Goal: Navigation & Orientation: Understand site structure

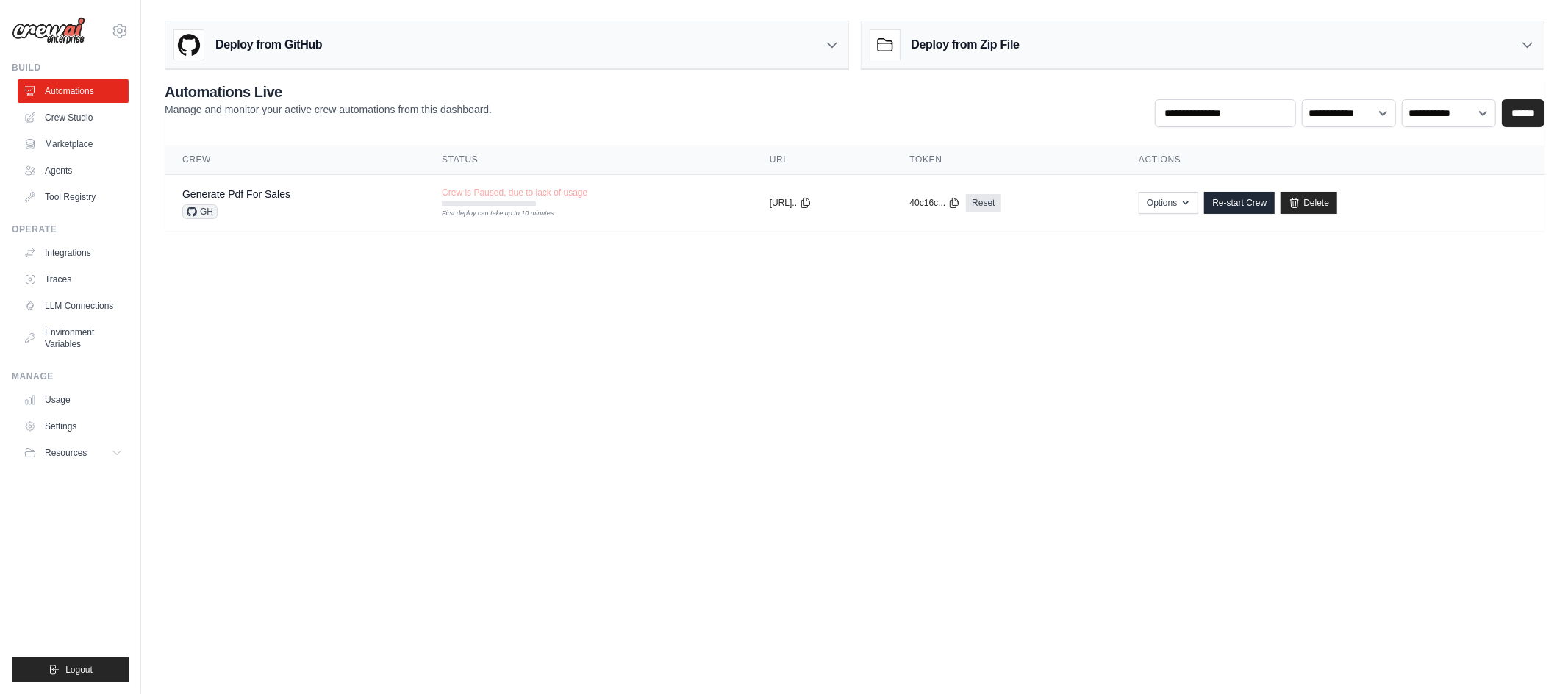
click at [55, 30] on img at bounding box center [48, 31] width 73 height 28
click at [59, 30] on img at bounding box center [48, 31] width 73 height 28
click at [50, 31] on img at bounding box center [48, 31] width 73 height 28
click at [73, 118] on link "Crew Studio" at bounding box center [74, 118] width 111 height 23
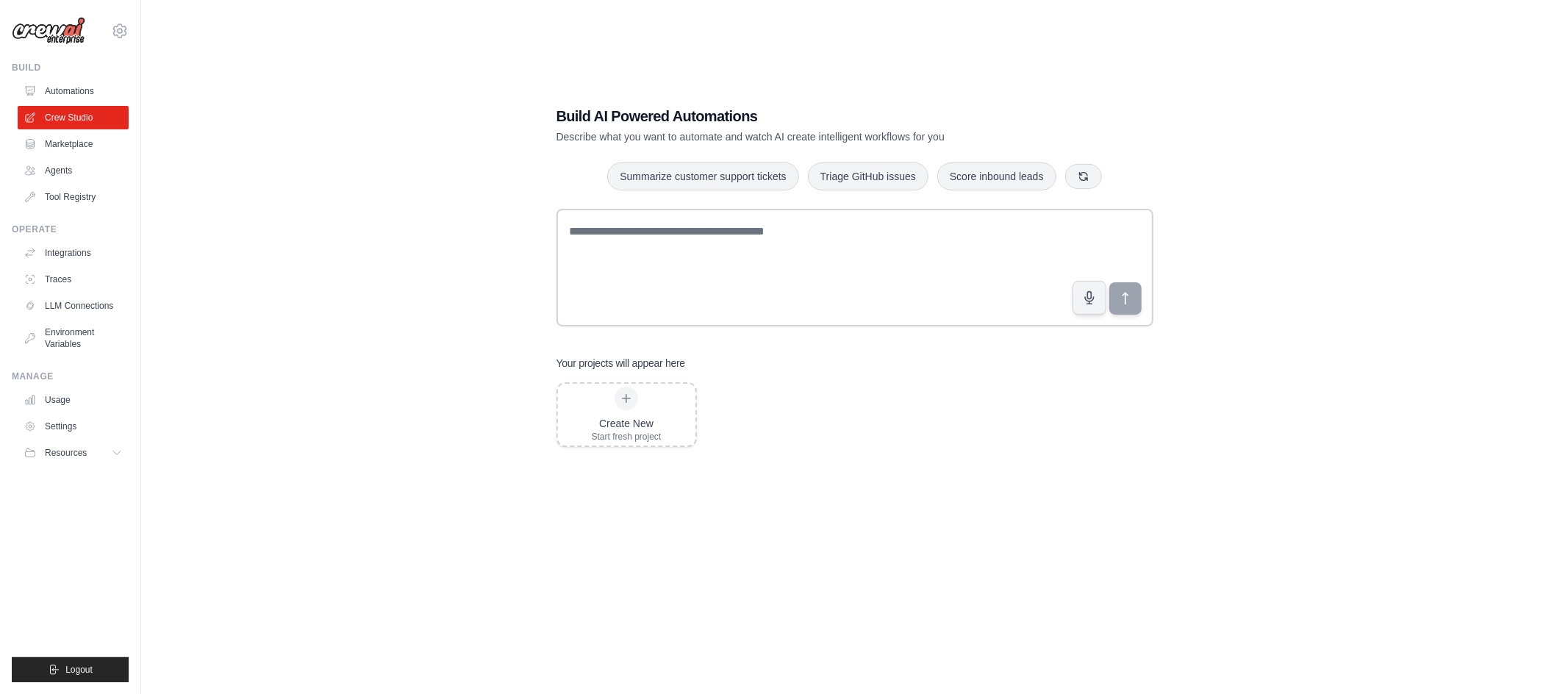
click at [47, 32] on img at bounding box center [48, 31] width 73 height 28
click at [58, 31] on img at bounding box center [48, 31] width 73 height 28
click at [58, 86] on link "Automations" at bounding box center [74, 91] width 111 height 23
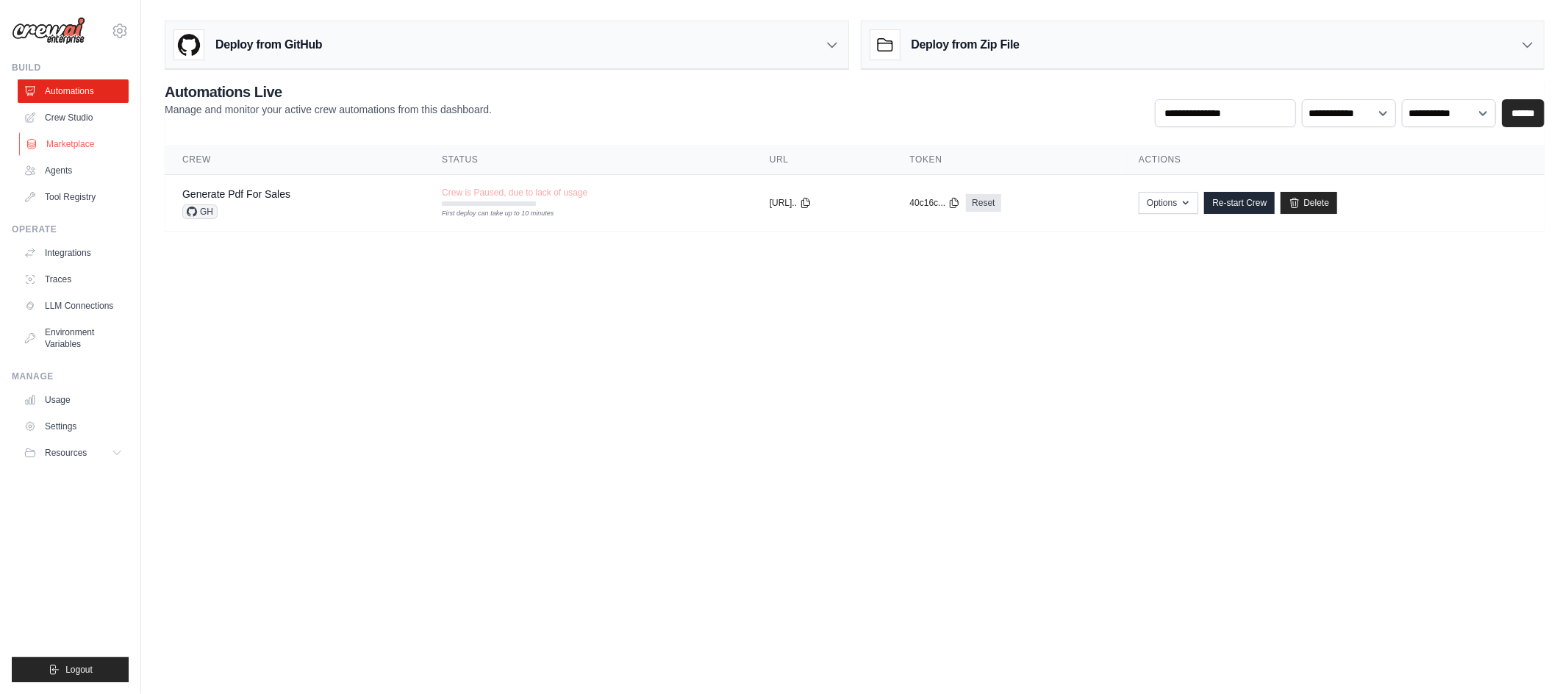
click at [69, 142] on link "Marketplace" at bounding box center [74, 144] width 111 height 23
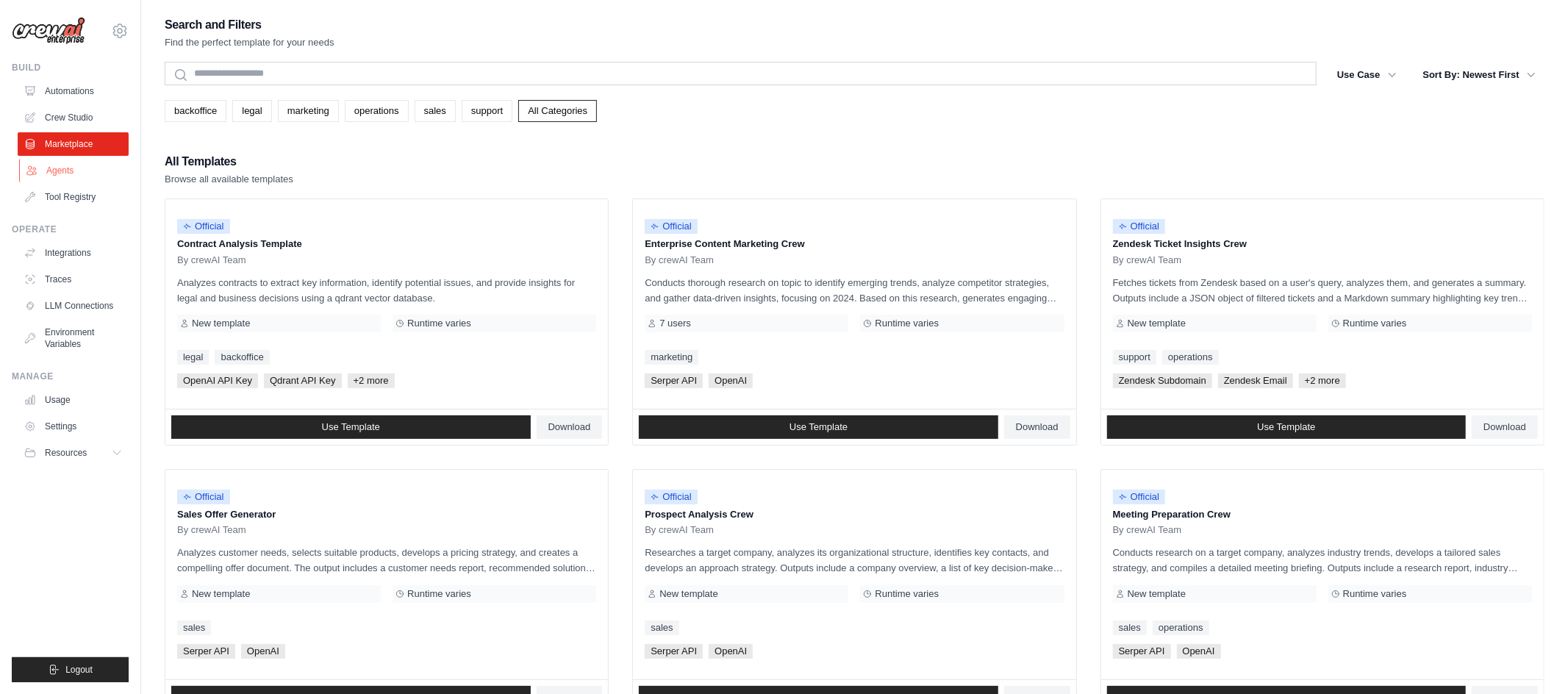
click at [59, 173] on link "Agents" at bounding box center [74, 170] width 111 height 23
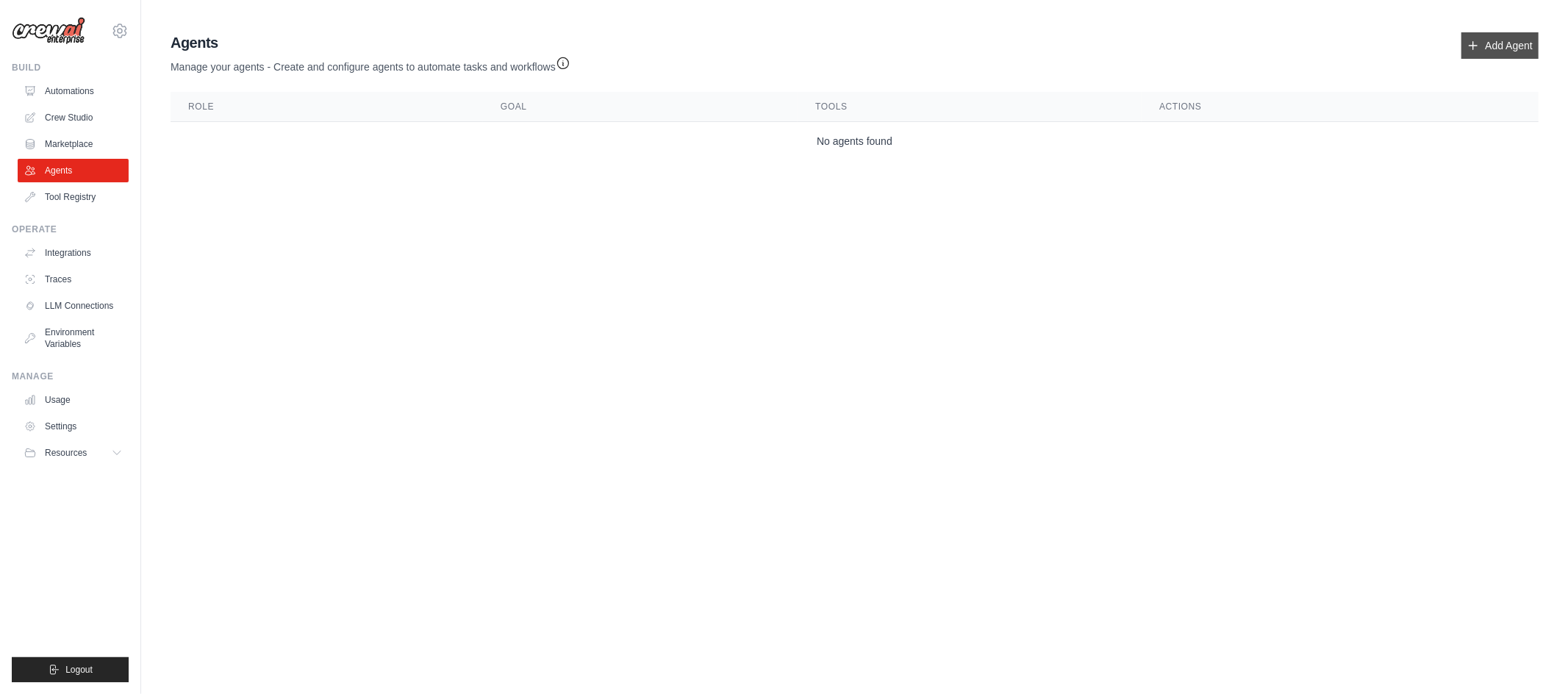
click at [1488, 52] on link "Add Agent" at bounding box center [1500, 45] width 77 height 27
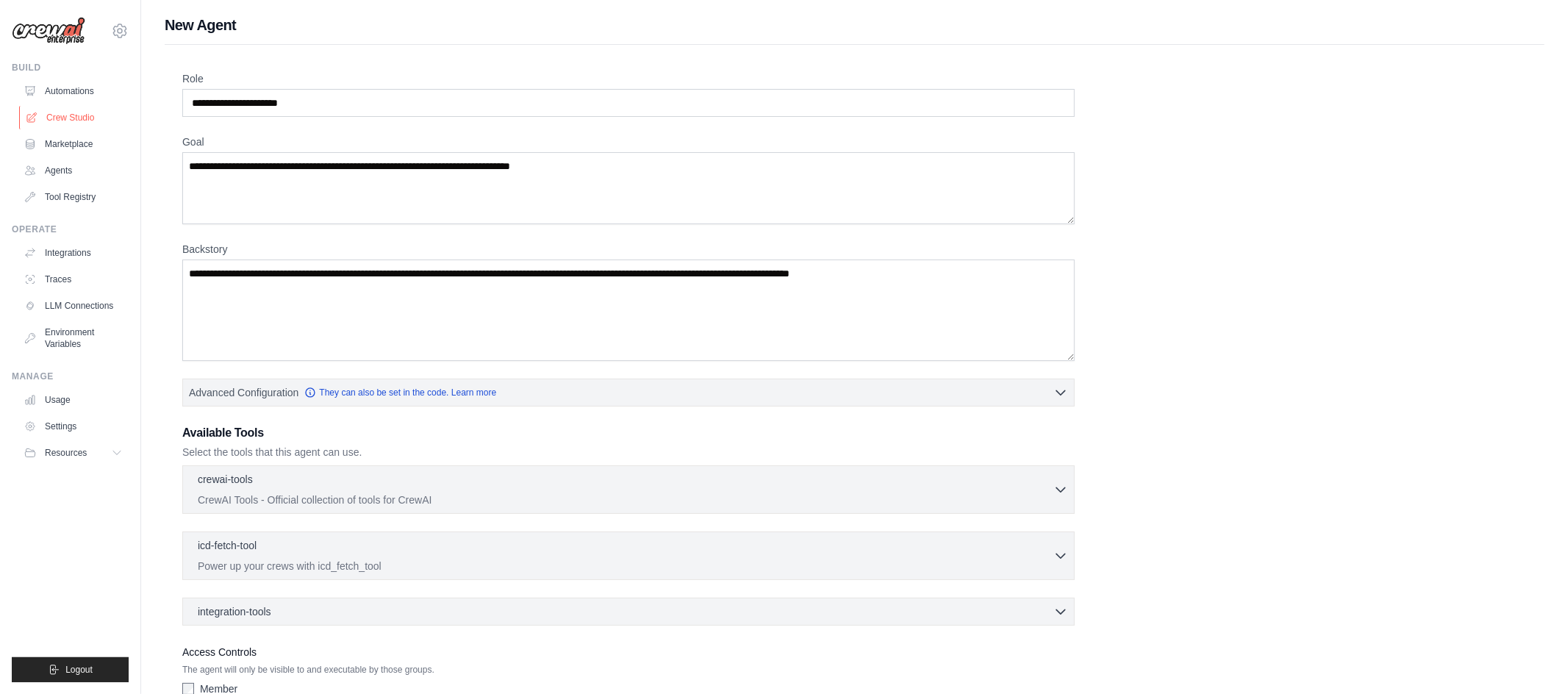
click at [69, 115] on link "Crew Studio" at bounding box center [74, 118] width 111 height 23
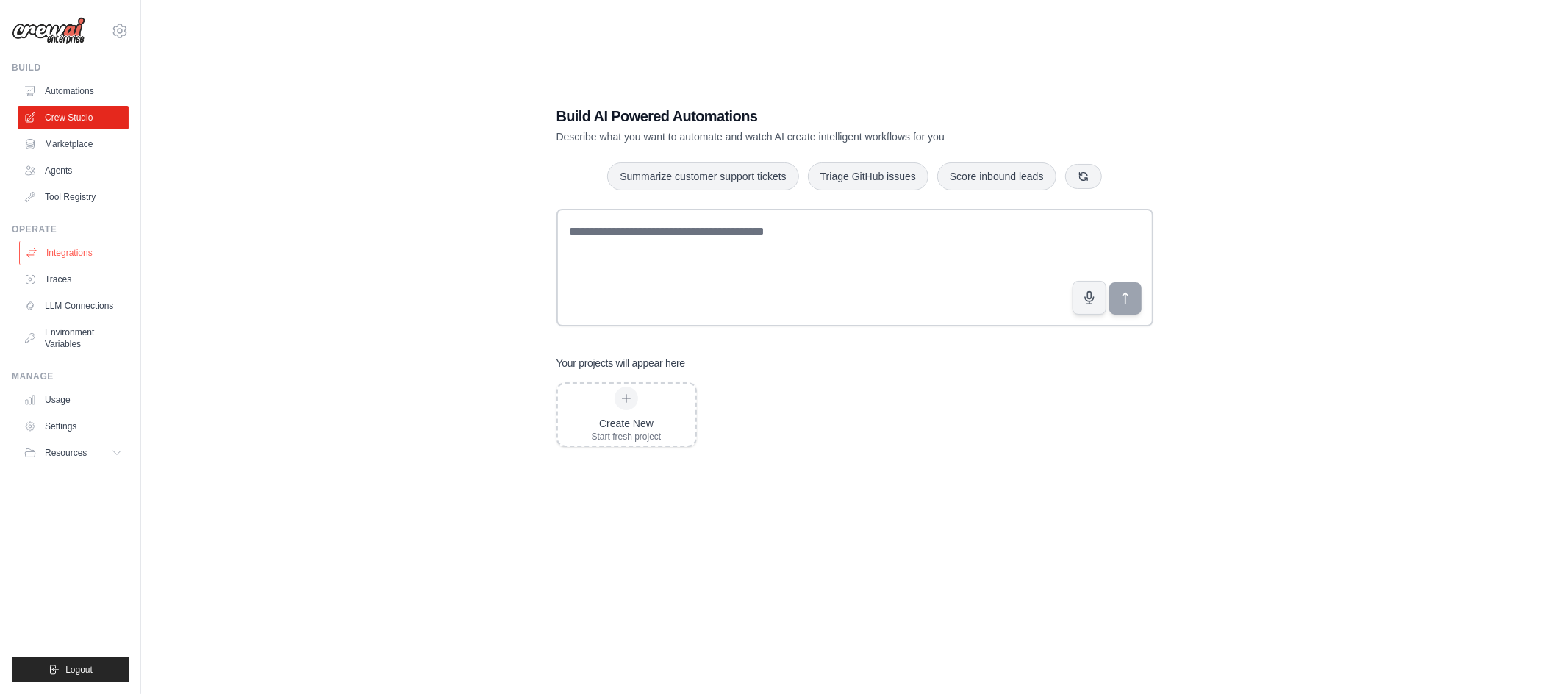
click at [68, 249] on link "Integrations" at bounding box center [74, 253] width 111 height 23
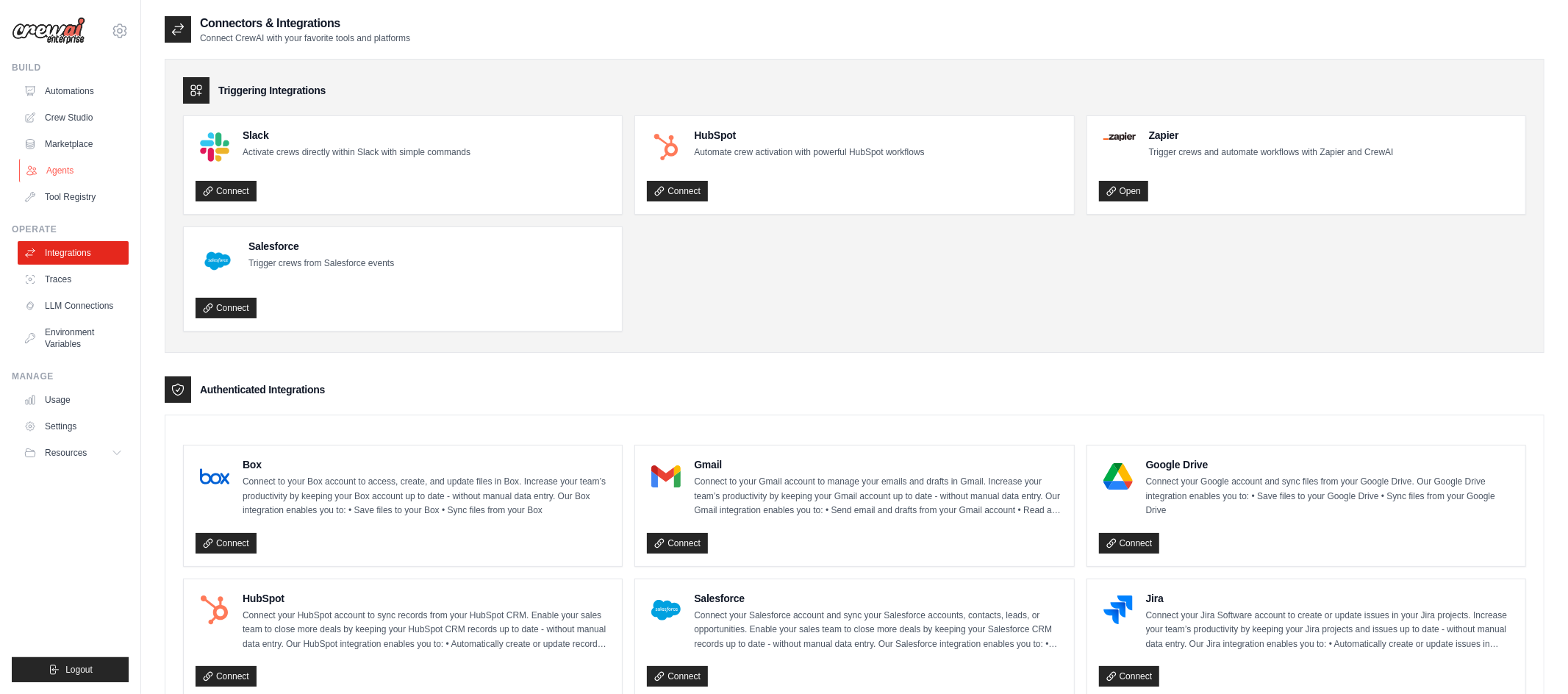
click at [61, 165] on link "Agents" at bounding box center [74, 170] width 111 height 23
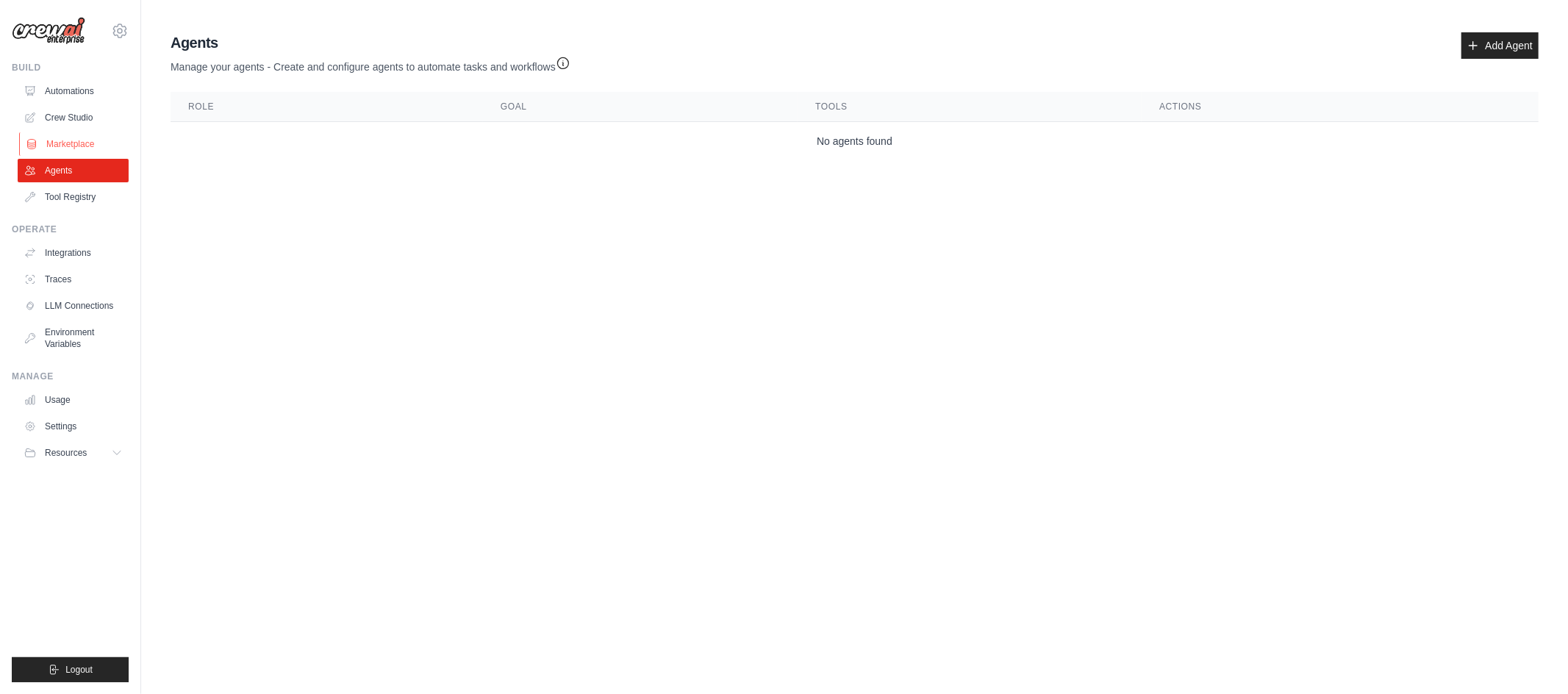
click at [68, 142] on link "Marketplace" at bounding box center [74, 144] width 111 height 23
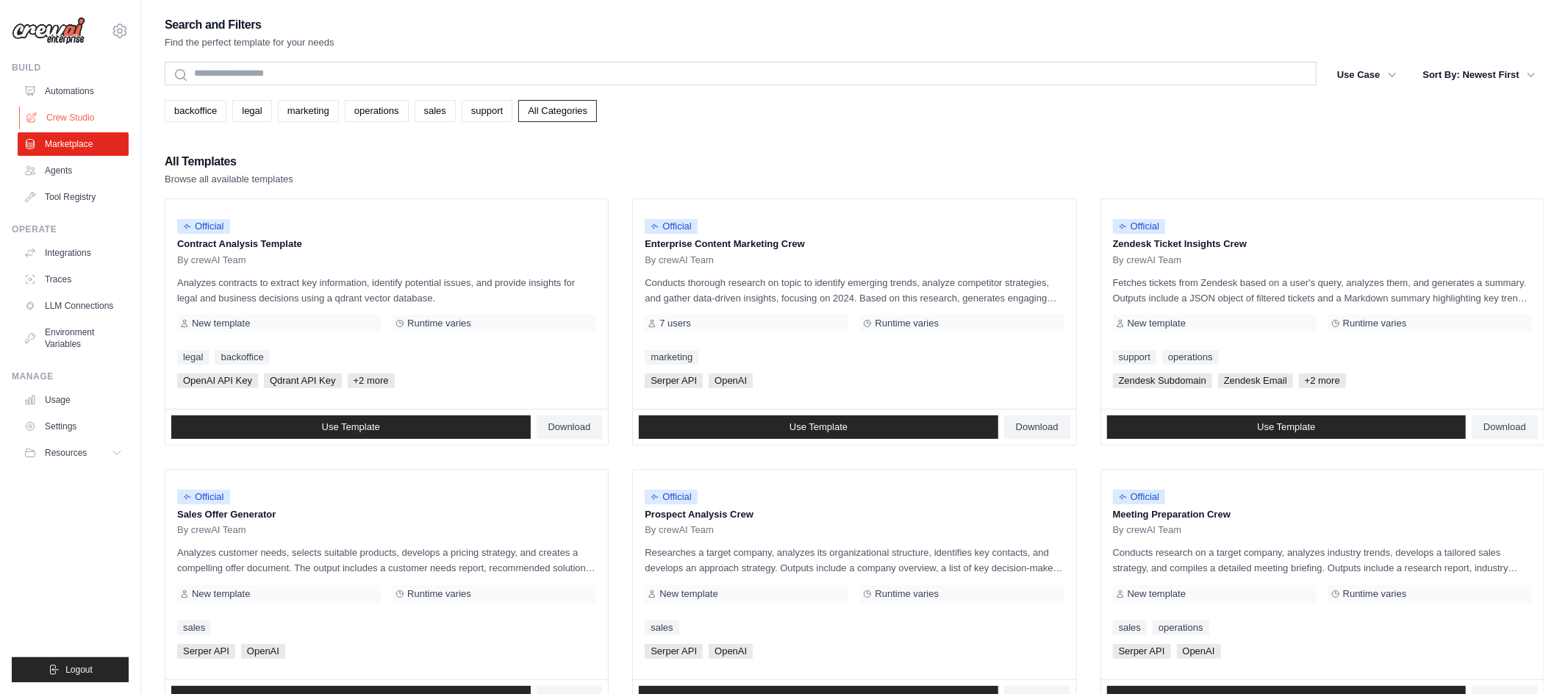
click at [73, 108] on link "Crew Studio" at bounding box center [74, 118] width 111 height 23
